Goal: Task Accomplishment & Management: Complete application form

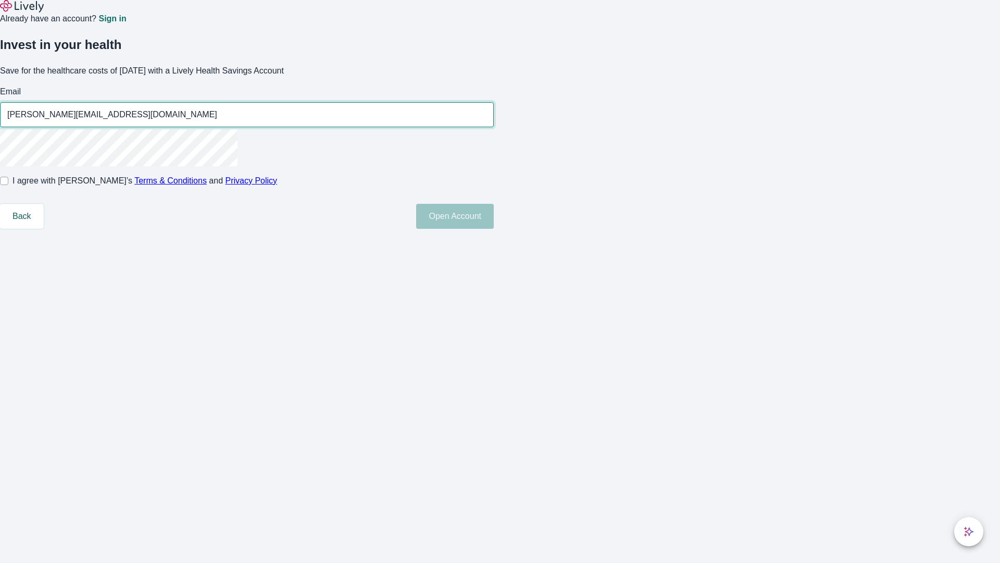
type input "[PERSON_NAME][EMAIL_ADDRESS][DOMAIN_NAME]"
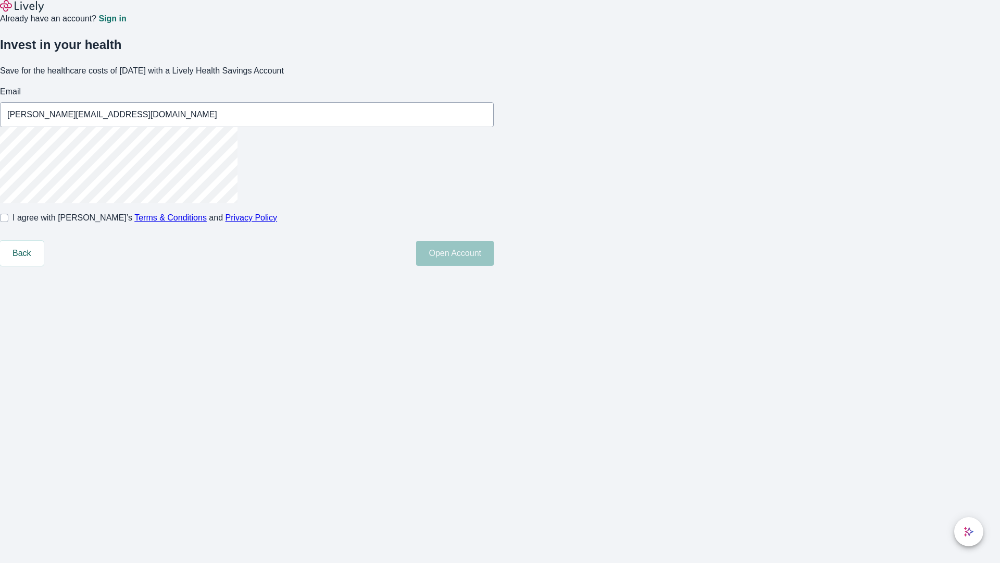
click at [8, 222] on input "I agree with Lively’s Terms & Conditions and Privacy Policy" at bounding box center [4, 218] width 8 height 8
checkbox input "true"
click at [494, 266] on button "Open Account" at bounding box center [455, 253] width 78 height 25
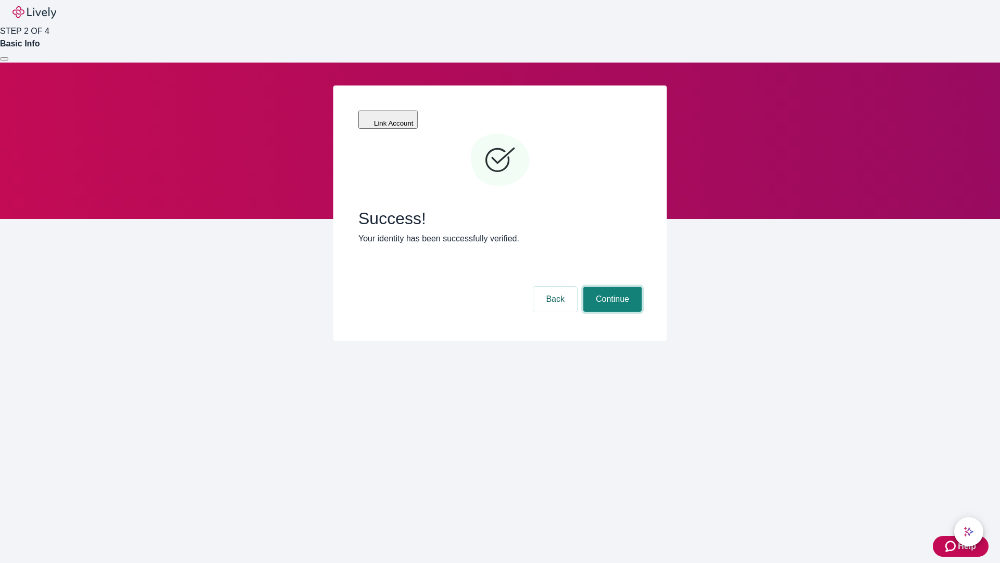
click at [611, 286] on button "Continue" at bounding box center [612, 298] width 58 height 25
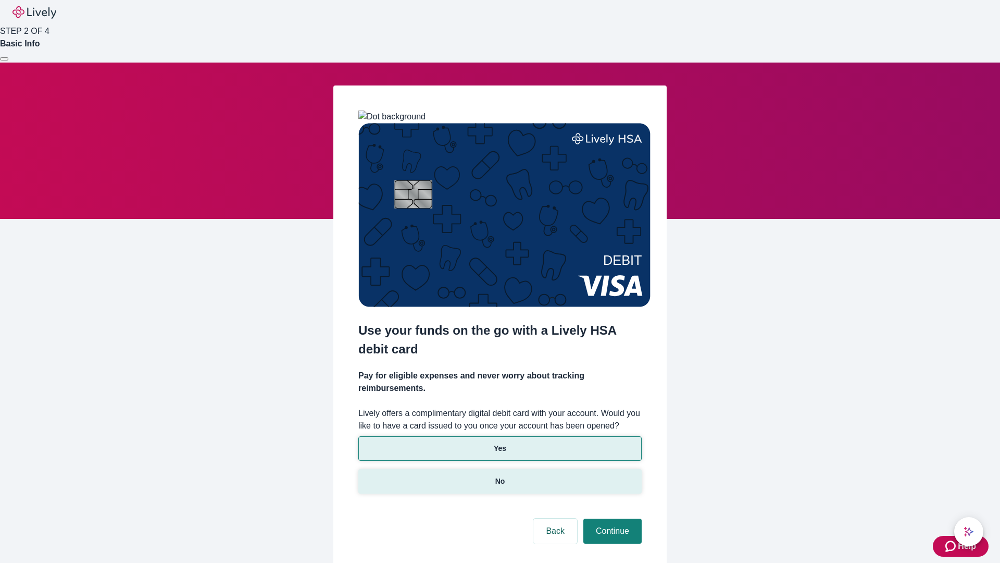
click at [499, 476] on p "No" at bounding box center [500, 481] width 10 height 11
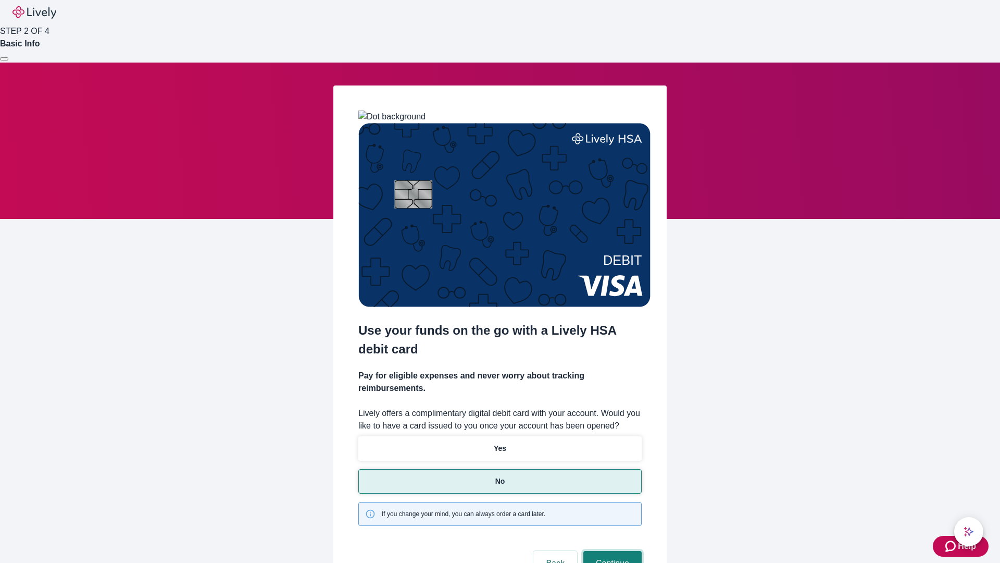
click at [611, 551] on button "Continue" at bounding box center [612, 563] width 58 height 25
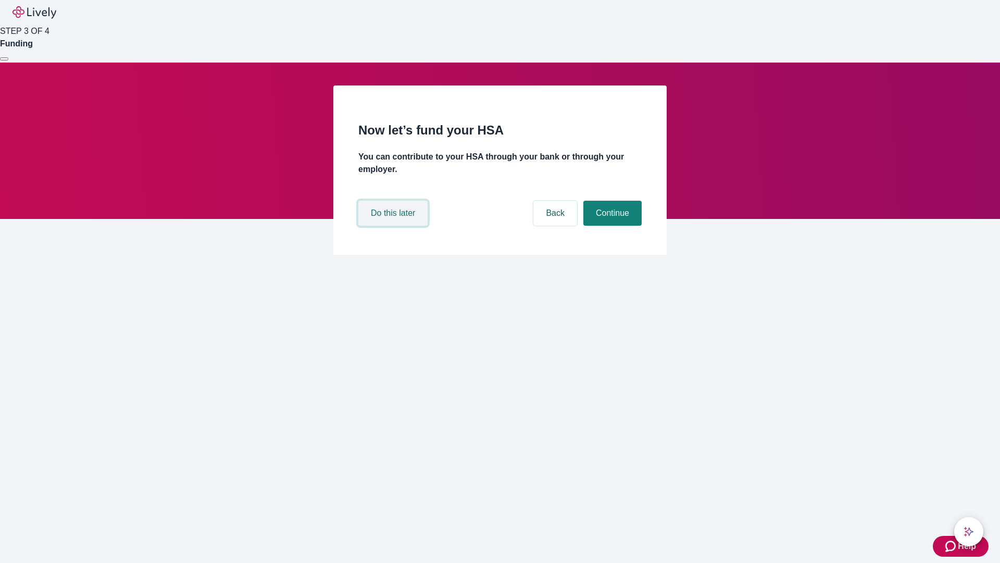
click at [394, 226] on button "Do this later" at bounding box center [392, 213] width 69 height 25
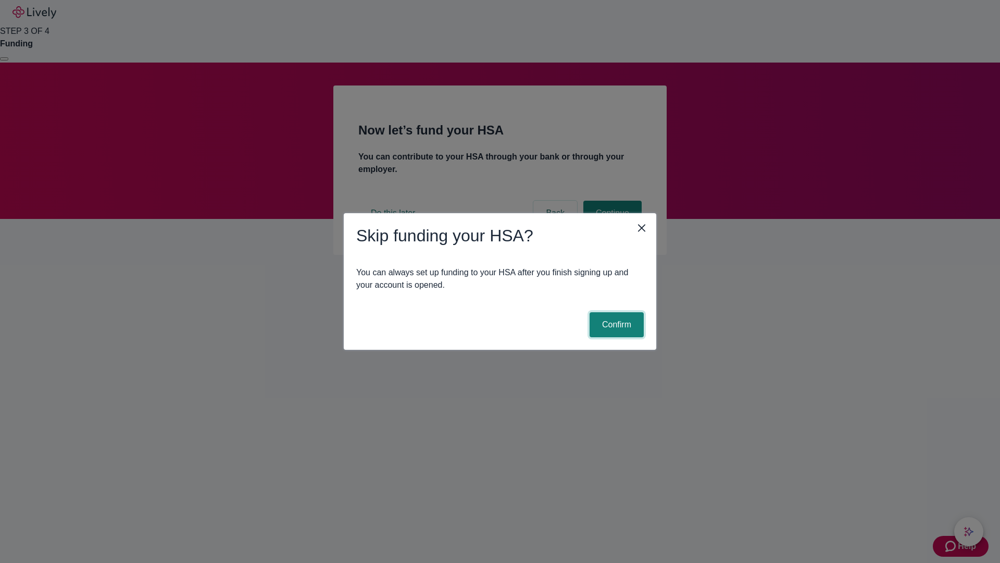
click at [615, 324] on button "Confirm" at bounding box center [617, 324] width 54 height 25
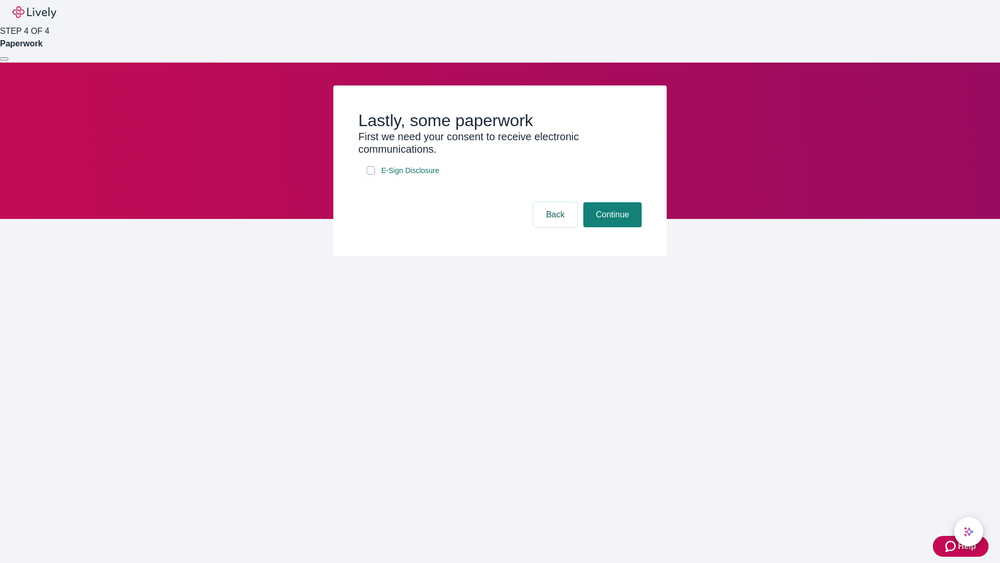
click at [371, 174] on input "E-Sign Disclosure" at bounding box center [371, 170] width 8 height 8
checkbox input "true"
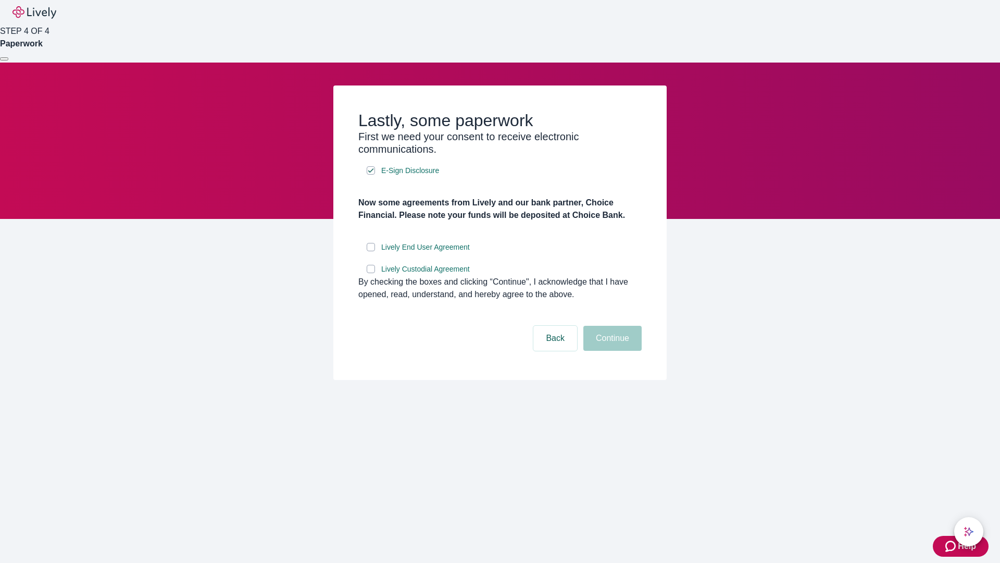
click at [371, 251] on input "Lively End User Agreement" at bounding box center [371, 247] width 8 height 8
checkbox input "true"
click at [371, 273] on input "Lively Custodial Agreement" at bounding box center [371, 269] width 8 height 8
checkbox input "true"
click at [611, 351] on button "Continue" at bounding box center [612, 338] width 58 height 25
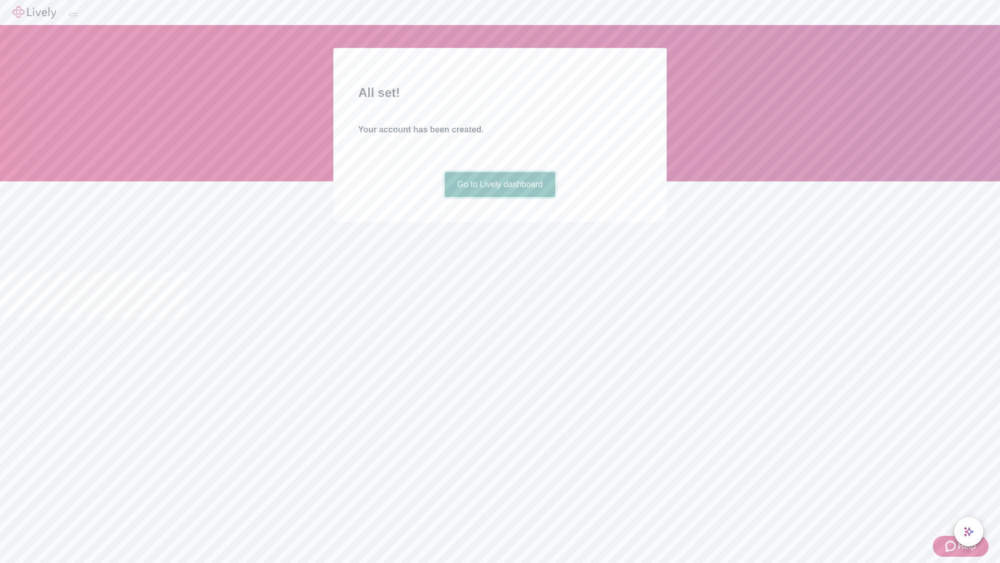
click at [499, 197] on link "Go to Lively dashboard" at bounding box center [500, 184] width 111 height 25
